Goal: Transaction & Acquisition: Download file/media

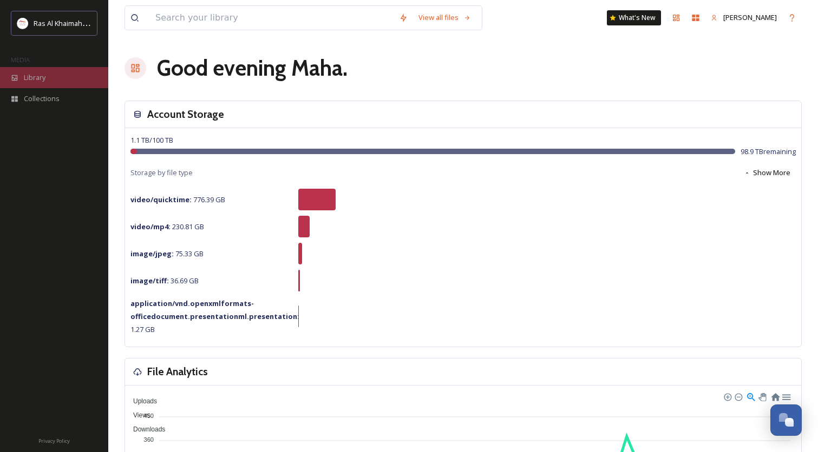
click at [36, 70] on div "Library" at bounding box center [54, 77] width 108 height 21
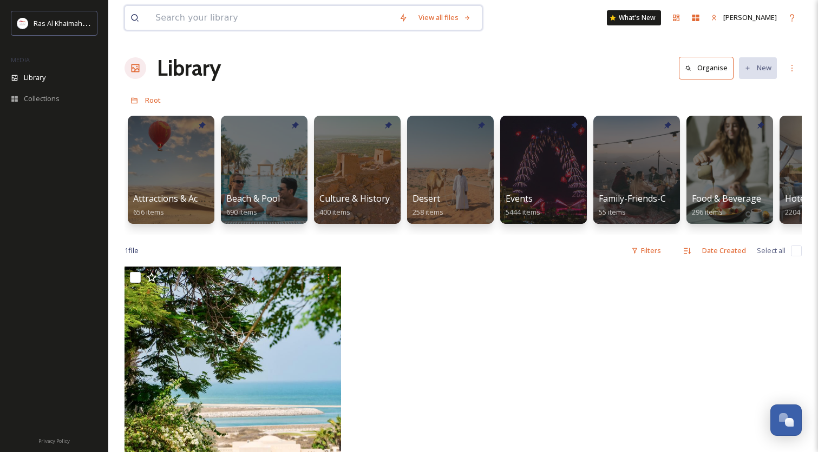
click at [237, 21] on input at bounding box center [272, 18] width 244 height 24
type input "res"
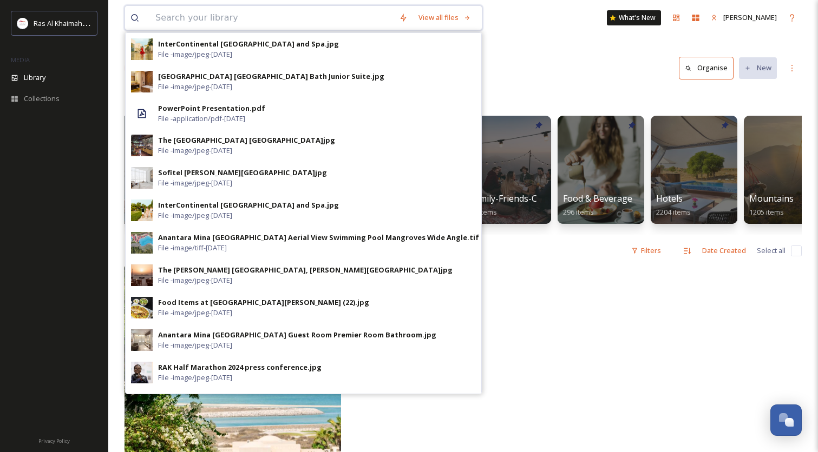
scroll to position [0, 131]
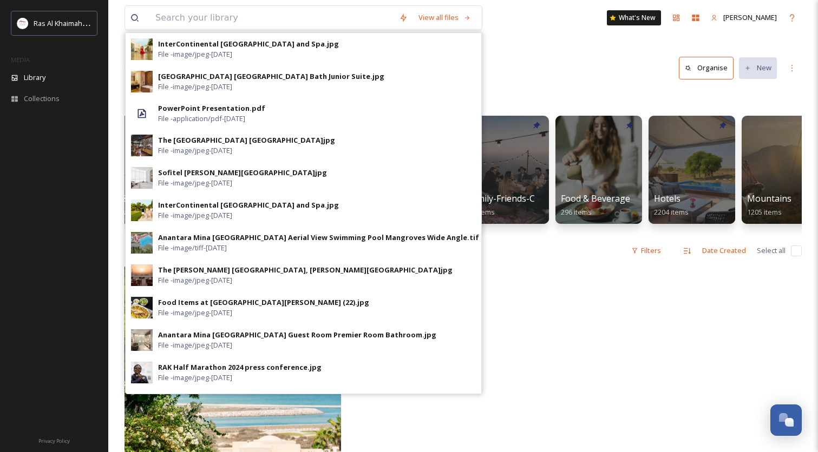
click at [581, 288] on div at bounding box center [691, 432] width 222 height 330
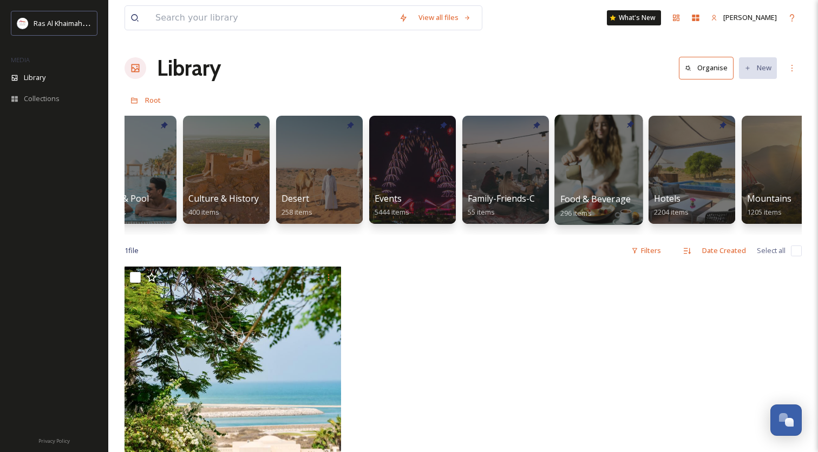
click at [610, 183] on div at bounding box center [598, 170] width 88 height 110
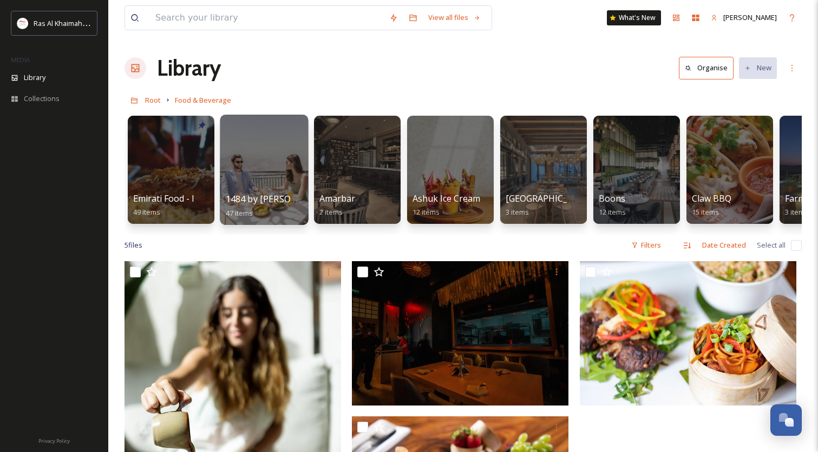
click at [242, 185] on div at bounding box center [264, 170] width 88 height 110
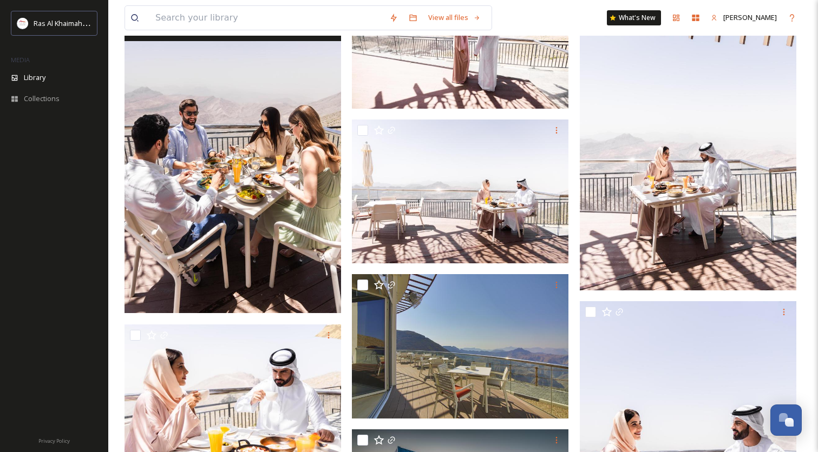
scroll to position [1478, 0]
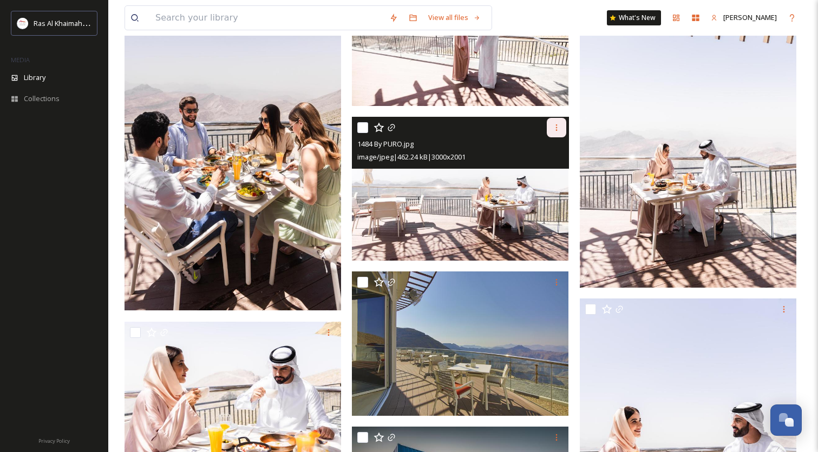
click at [557, 130] on icon at bounding box center [556, 127] width 9 height 9
click at [543, 168] on span "Download" at bounding box center [543, 172] width 33 height 10
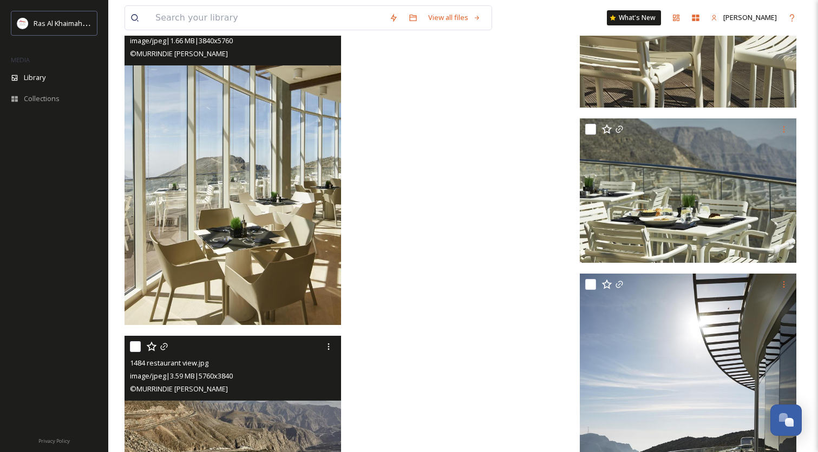
scroll to position [3229, 0]
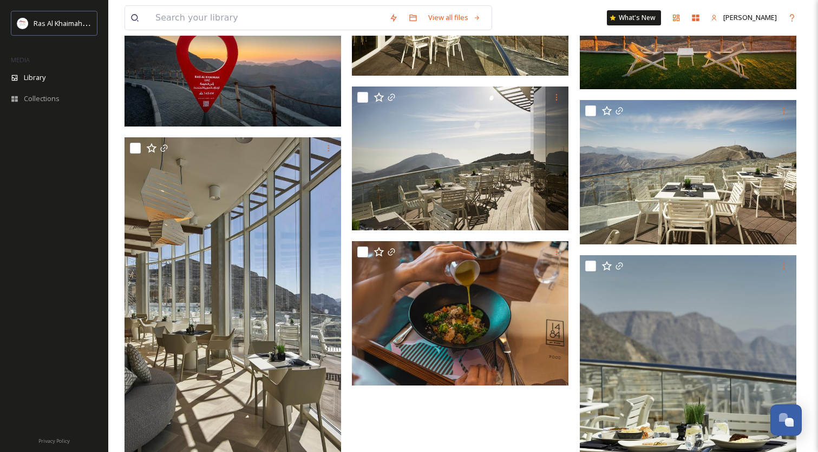
scroll to position [1989, 0]
